Goal: Answer question/provide support: Answer question/provide support

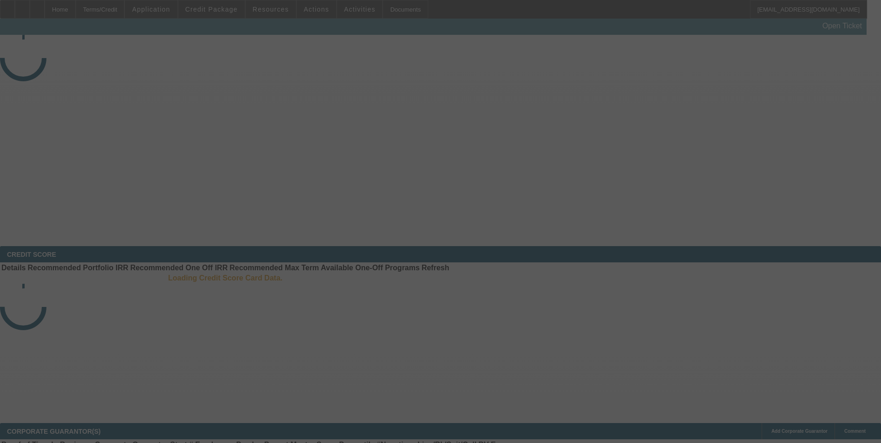
click at [793, 138] on div at bounding box center [440, 221] width 881 height 443
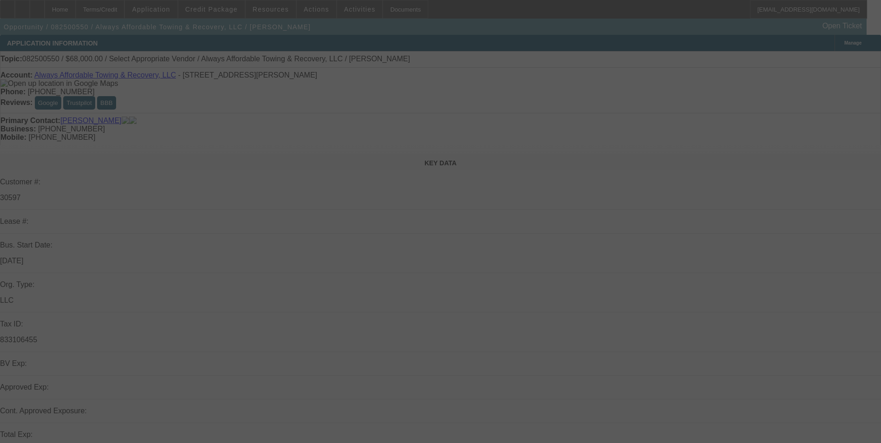
click at [793, 138] on div at bounding box center [440, 221] width 881 height 443
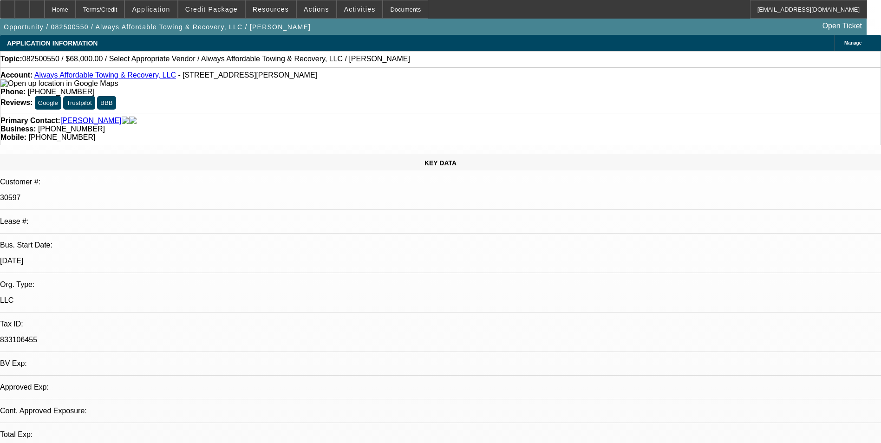
select select "0"
select select "2"
select select "0.1"
select select "1"
select select "2"
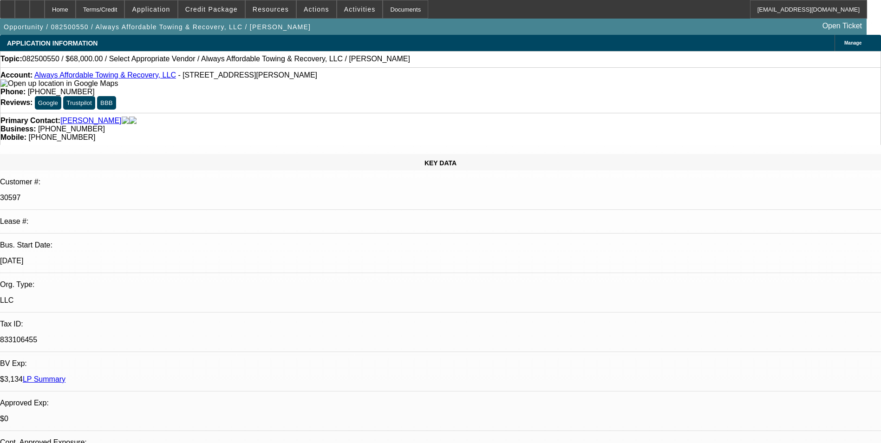
select select "4"
radio input "true"
type textarea "THIS IS A SOLD LEASE, I DONT HAVE HISTORY WITH ACCOUNT"
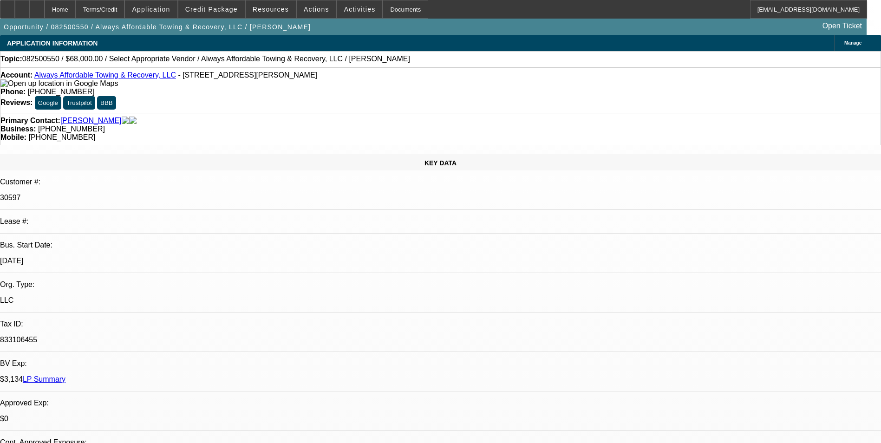
radio input "true"
